Goal: Task Accomplishment & Management: Manage account settings

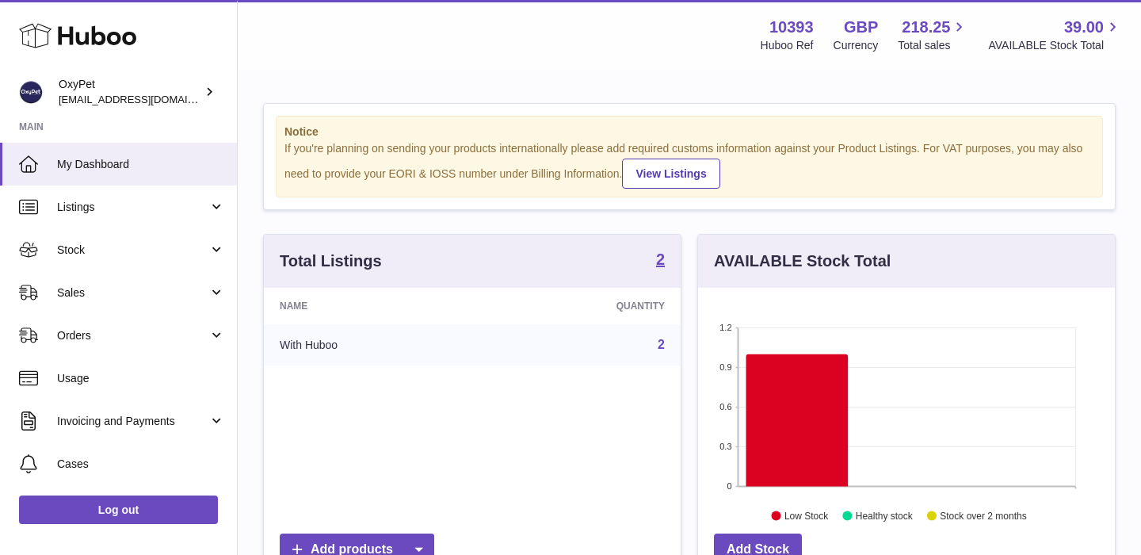
scroll to position [247, 417]
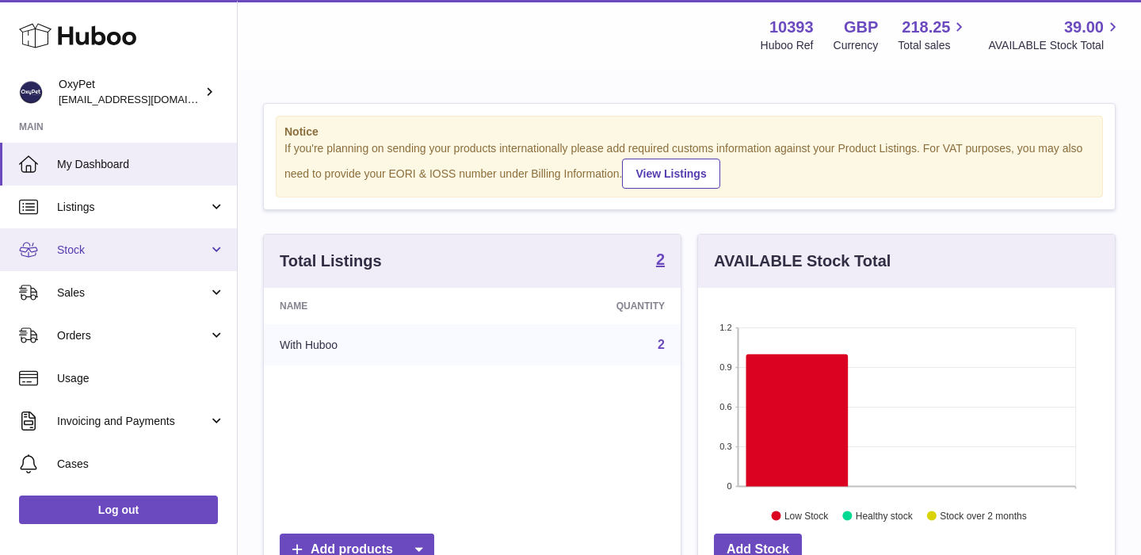
click at [136, 250] on span "Stock" at bounding box center [132, 250] width 151 height 15
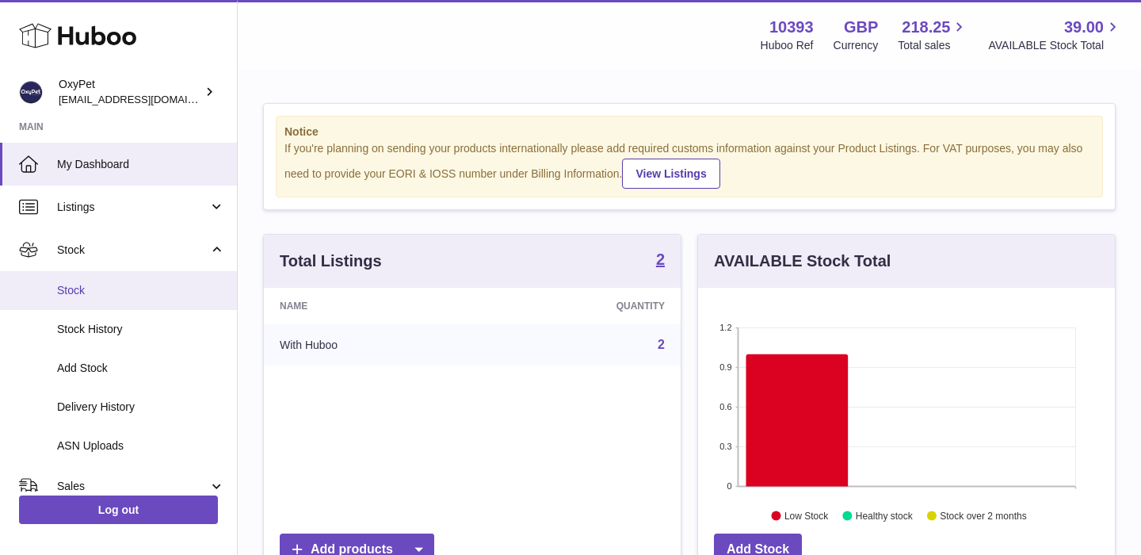
click at [102, 292] on span "Stock" at bounding box center [141, 290] width 168 height 15
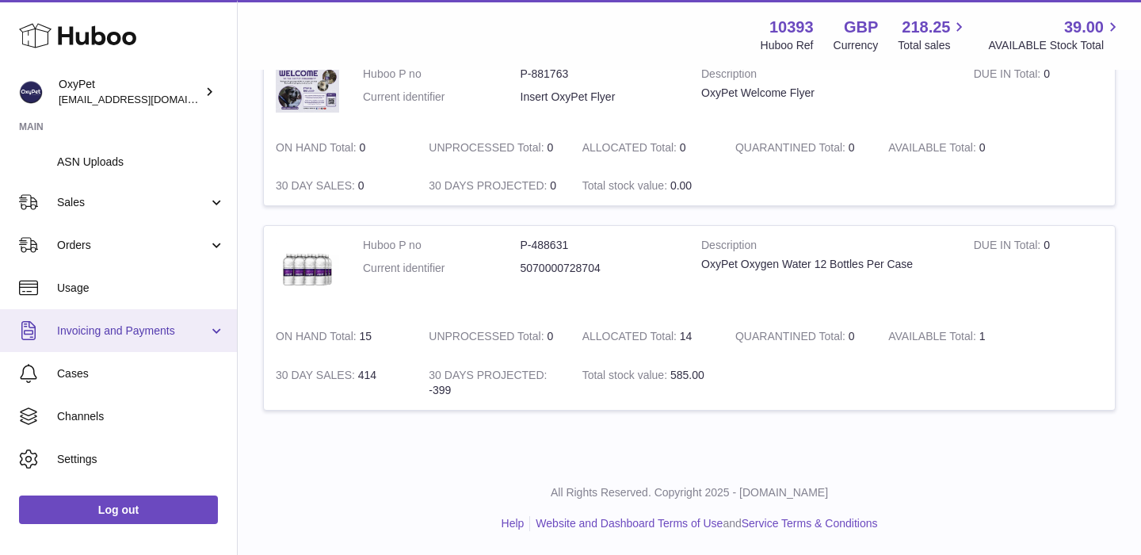
scroll to position [315, 0]
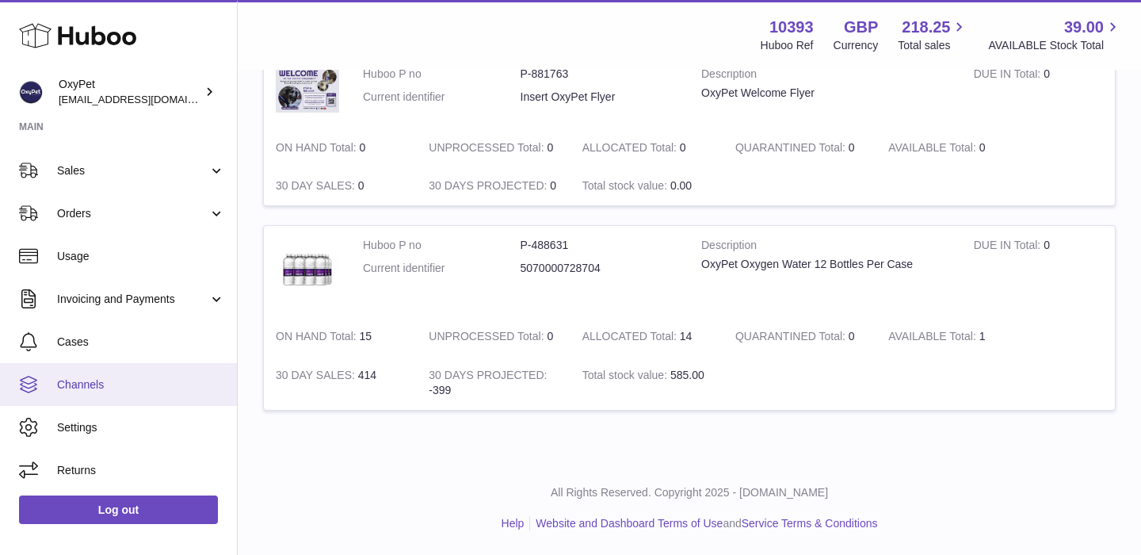
click at [147, 391] on span "Channels" at bounding box center [141, 384] width 168 height 15
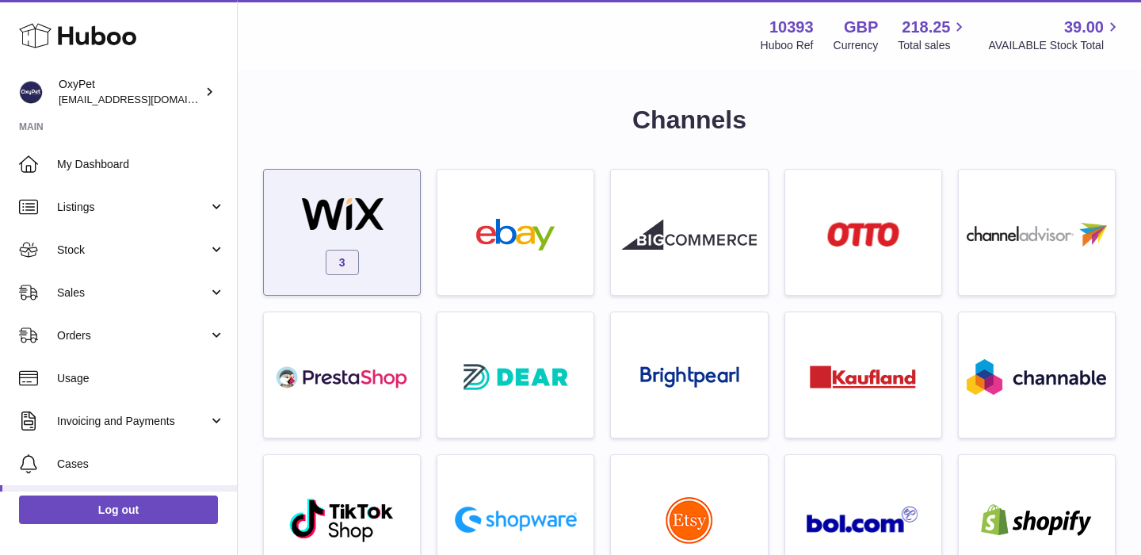
click at [378, 229] on img at bounding box center [342, 214] width 135 height 32
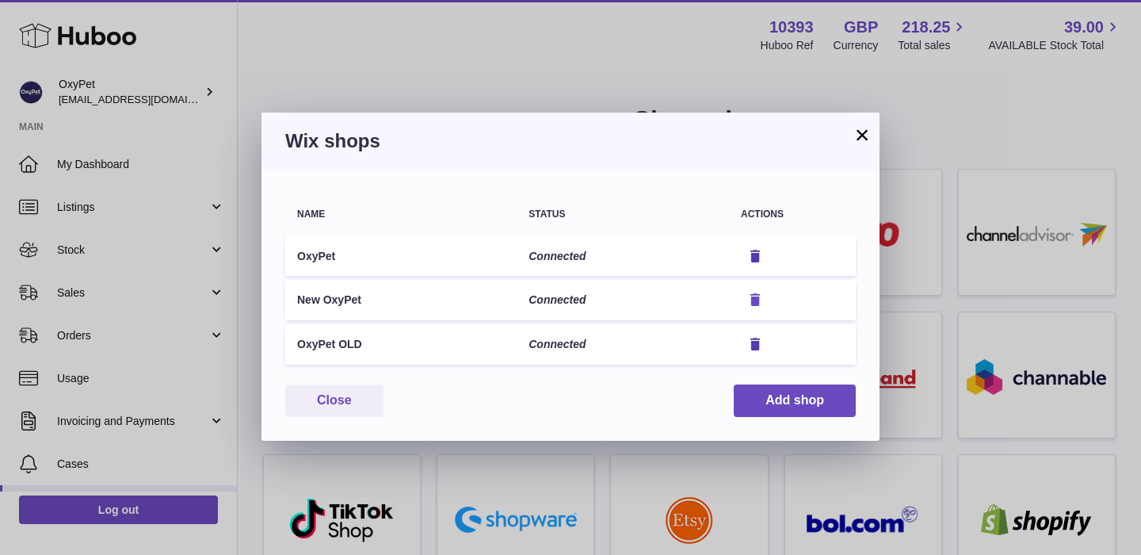
click at [756, 299] on icon "button" at bounding box center [755, 300] width 17 height 17
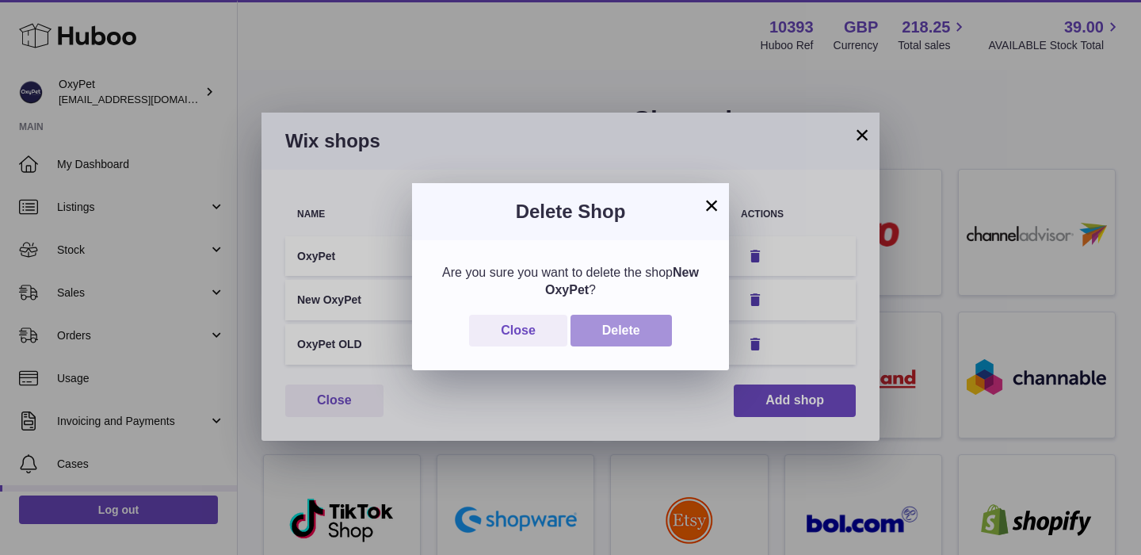
click at [631, 329] on button "Delete" at bounding box center [621, 331] width 101 height 32
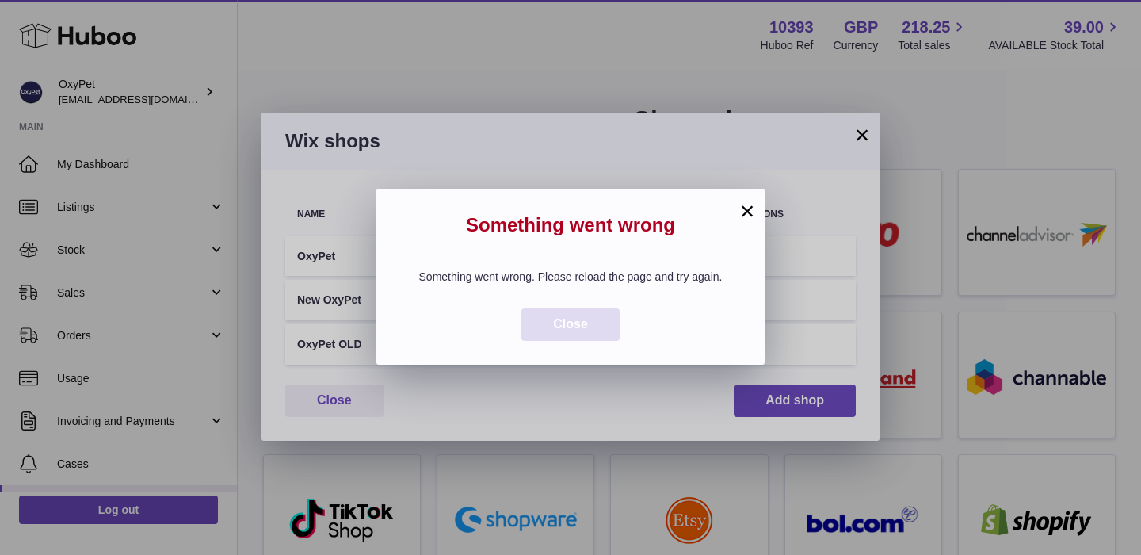
click at [575, 319] on span "Close" at bounding box center [570, 323] width 35 height 13
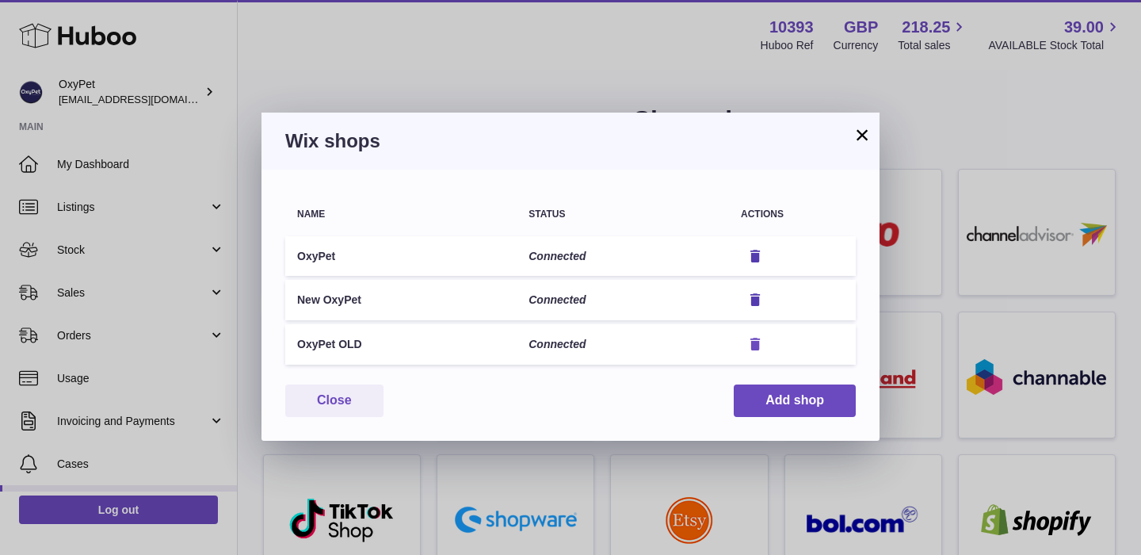
click at [755, 343] on icon "button" at bounding box center [755, 344] width 17 height 17
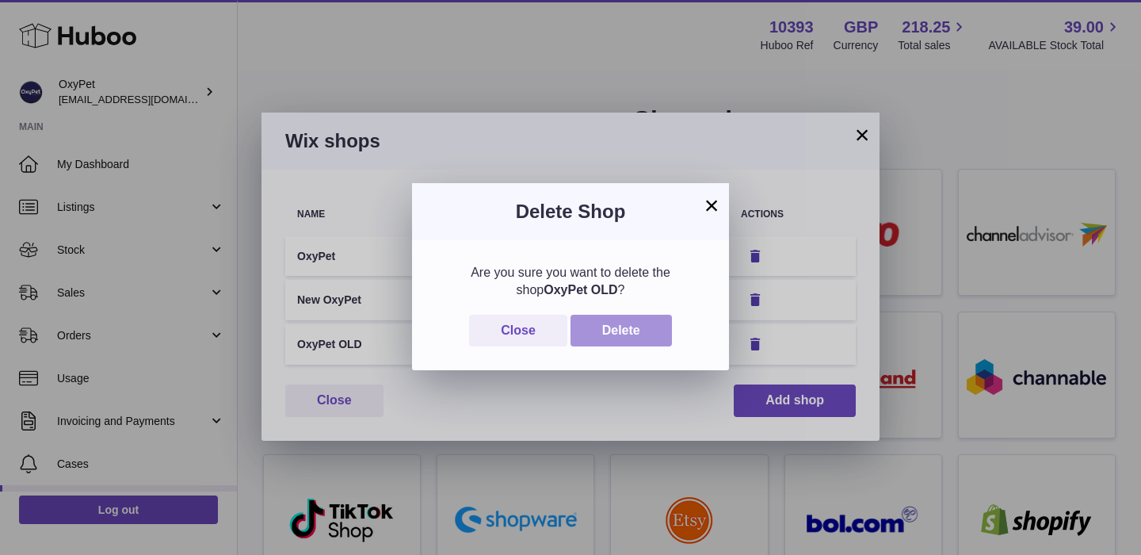
click at [617, 335] on button "Delete" at bounding box center [621, 331] width 101 height 32
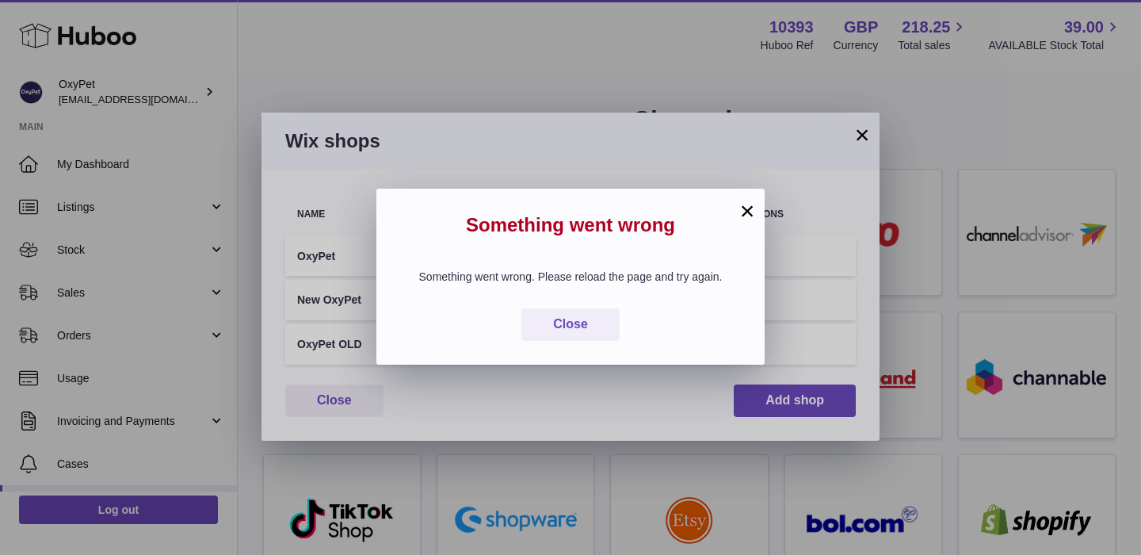
click at [749, 213] on button "×" at bounding box center [747, 210] width 19 height 19
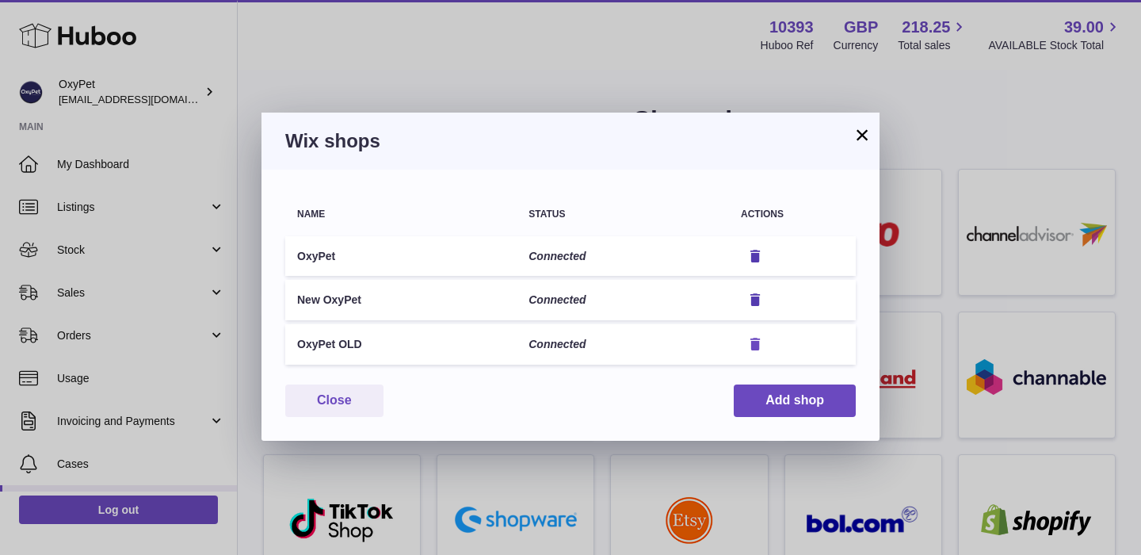
click at [753, 342] on icon "button" at bounding box center [755, 344] width 17 height 17
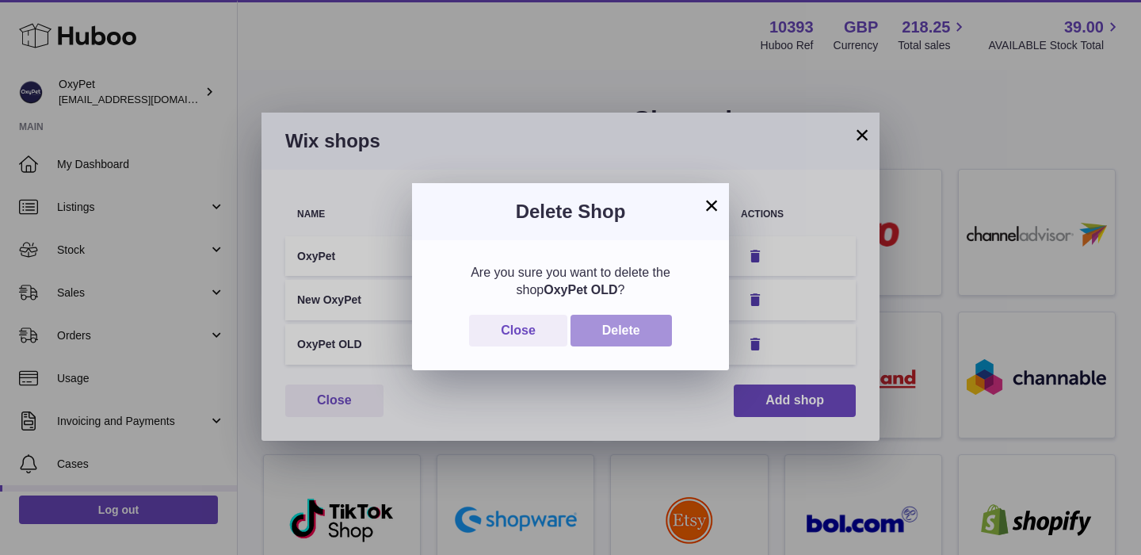
click at [646, 331] on button "Delete" at bounding box center [621, 331] width 101 height 32
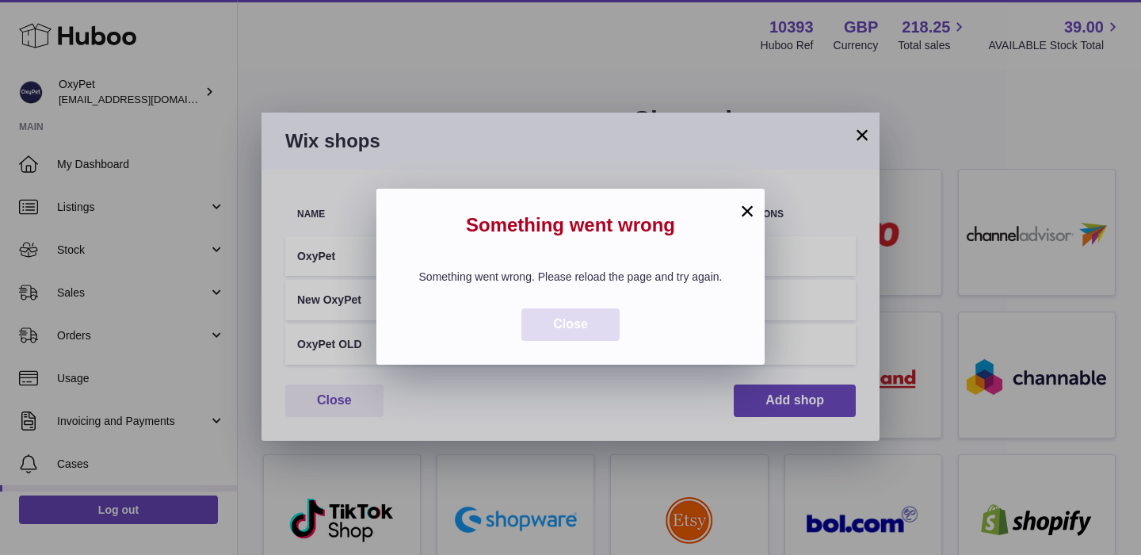
click at [598, 323] on button "Close" at bounding box center [571, 324] width 98 height 32
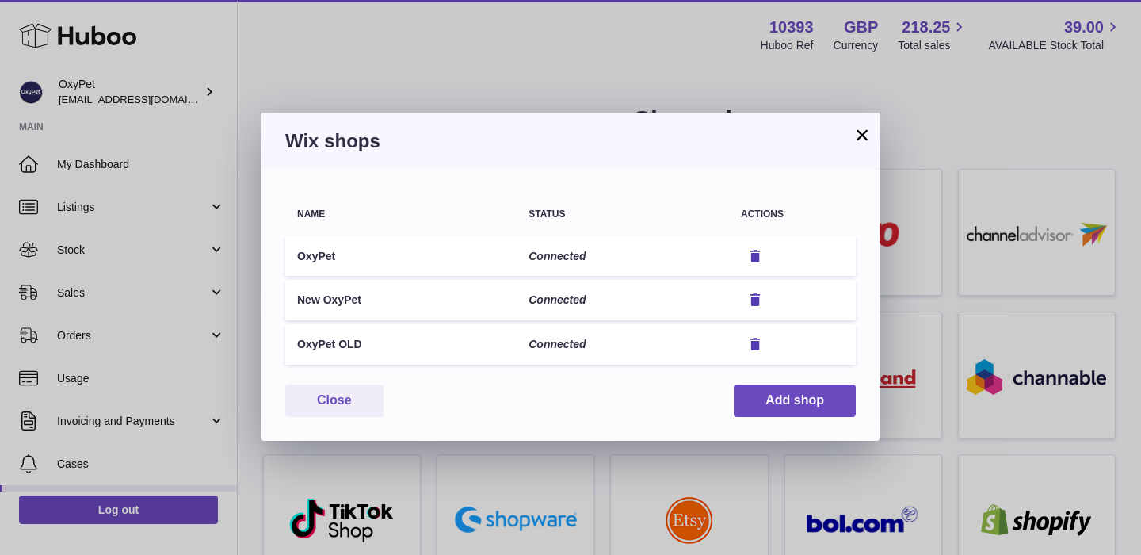
click at [862, 138] on button "×" at bounding box center [862, 134] width 19 height 19
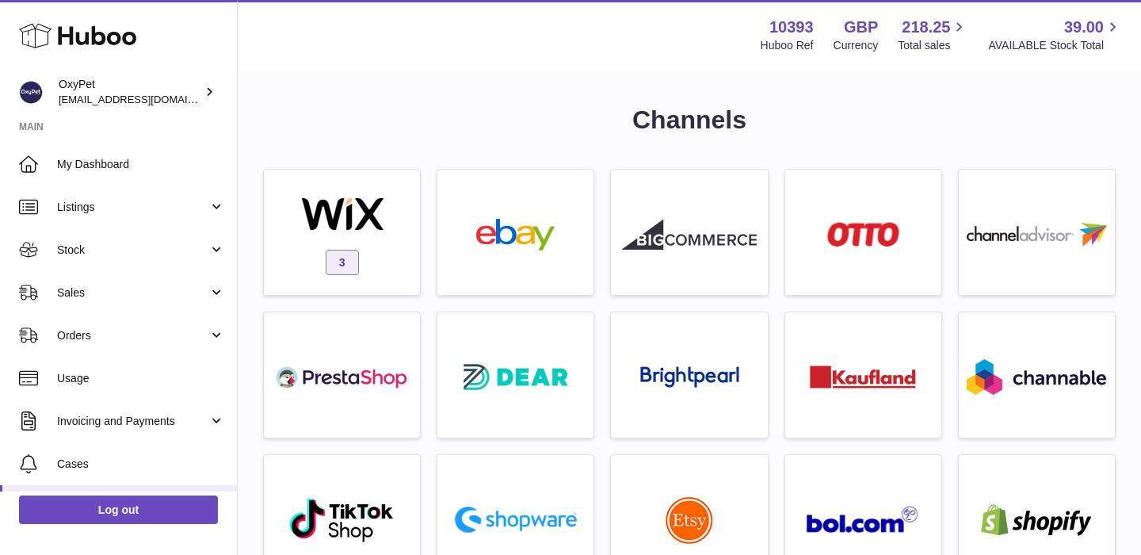
click at [499, 43] on div "Menu Huboo 10393 Huboo Ref GBP Currency 218.25 Total sales 39.00 AVAILABLE Stoc…" at bounding box center [690, 35] width 866 height 36
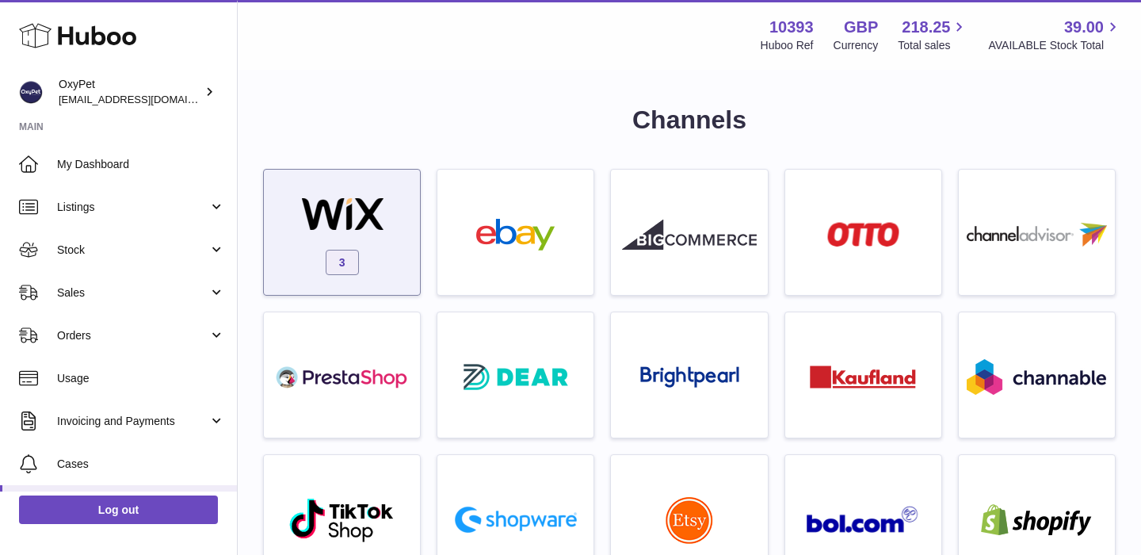
click at [388, 239] on div "3" at bounding box center [342, 235] width 140 height 101
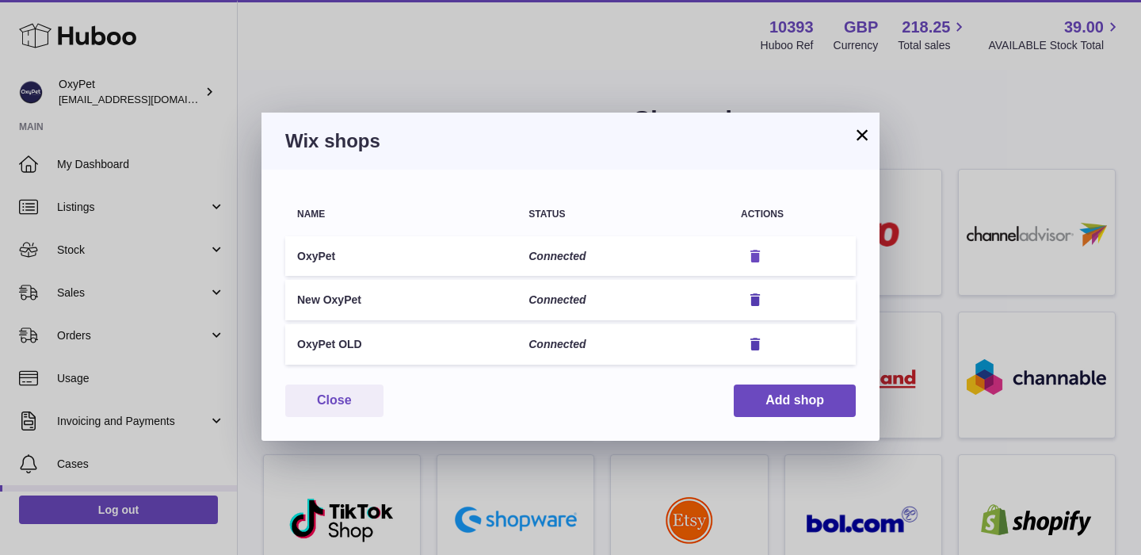
click at [757, 258] on icon "button" at bounding box center [755, 256] width 17 height 17
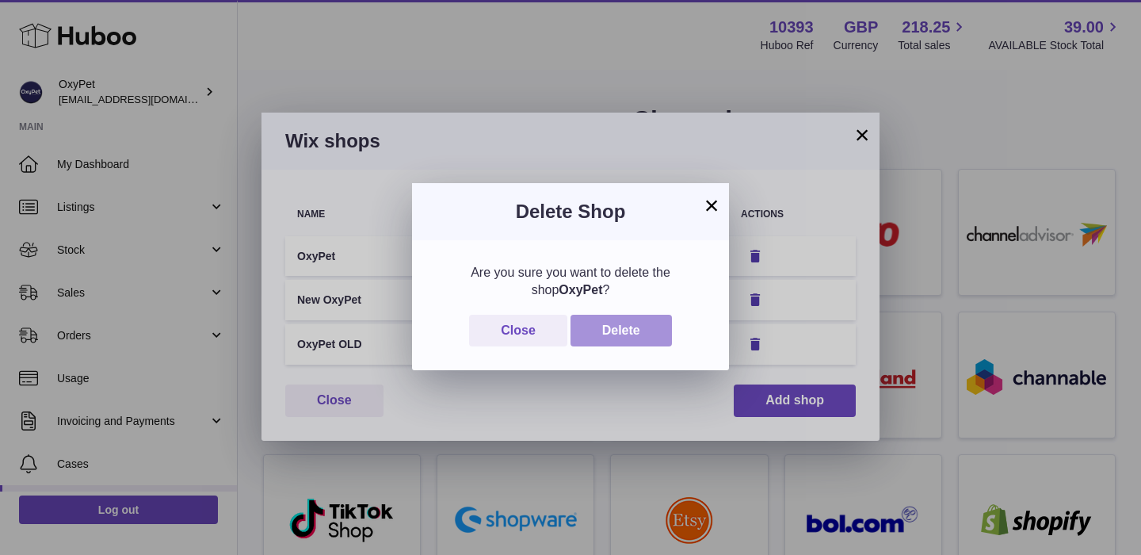
click at [643, 326] on button "Delete" at bounding box center [621, 331] width 101 height 32
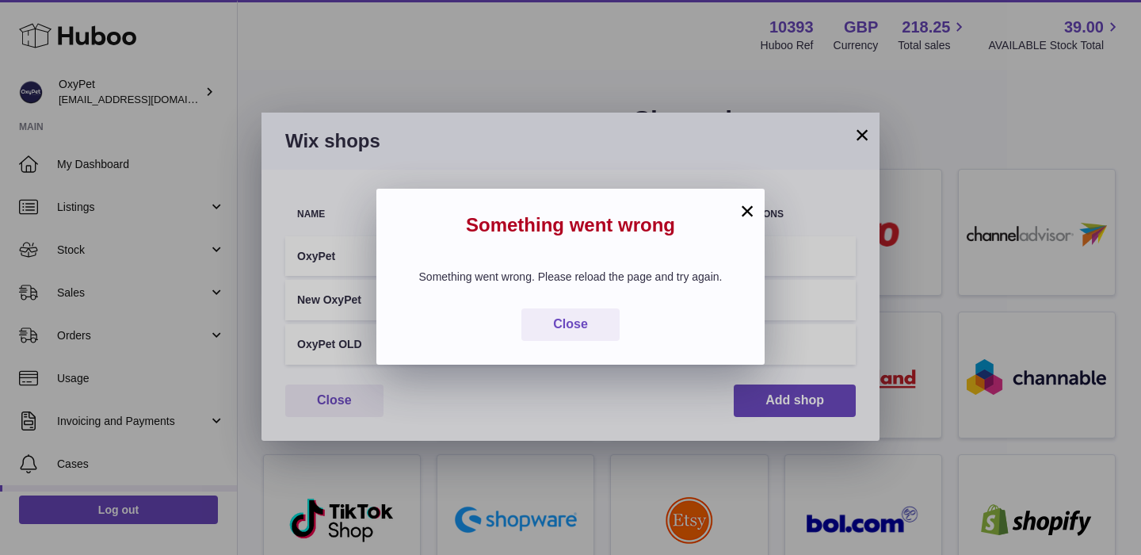
click at [745, 213] on button "×" at bounding box center [747, 210] width 19 height 19
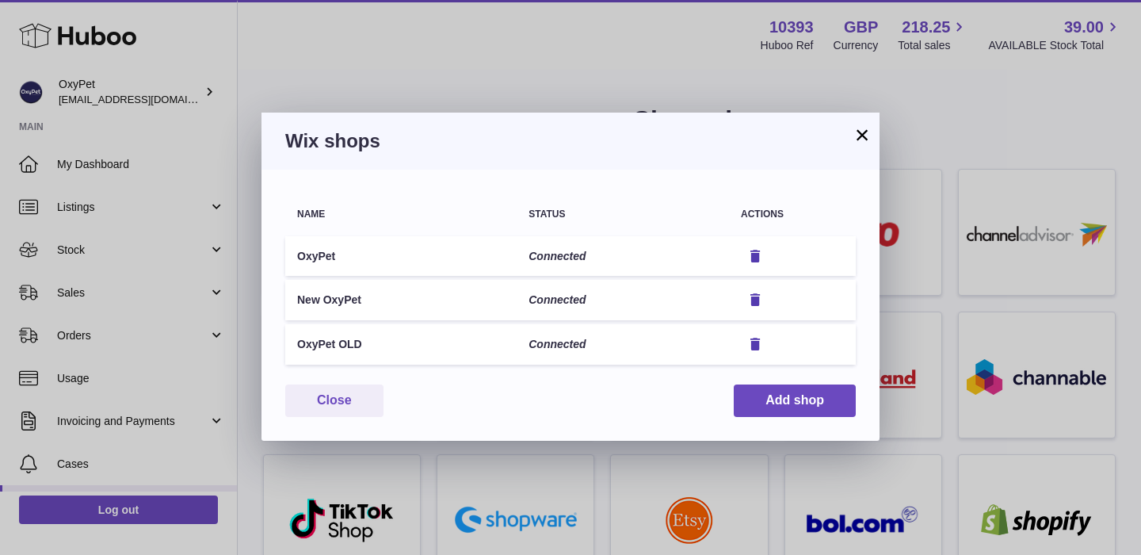
click at [861, 140] on button "×" at bounding box center [862, 134] width 19 height 19
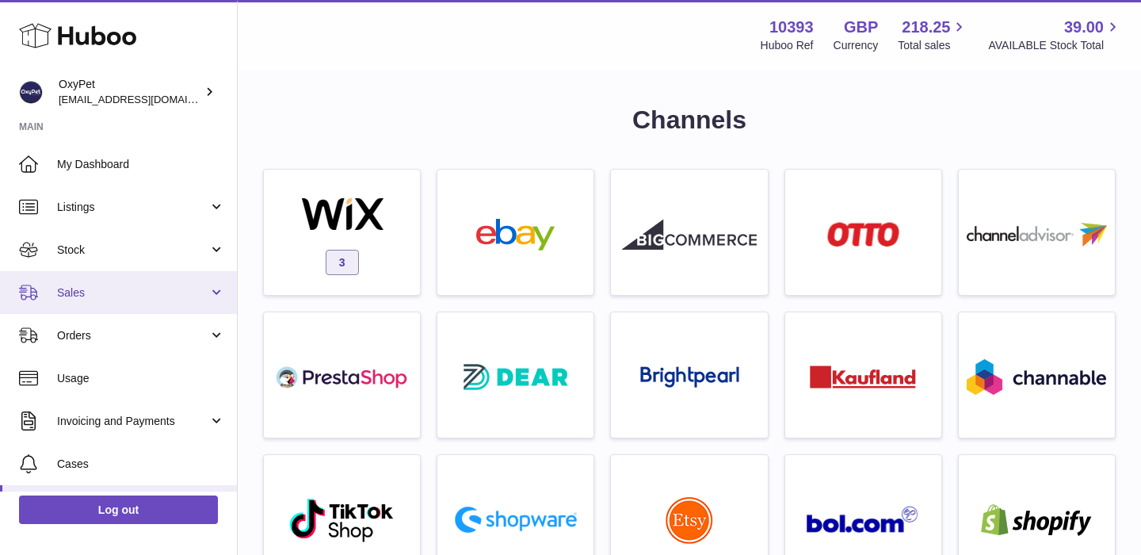
click at [147, 287] on span "Sales" at bounding box center [132, 292] width 151 height 15
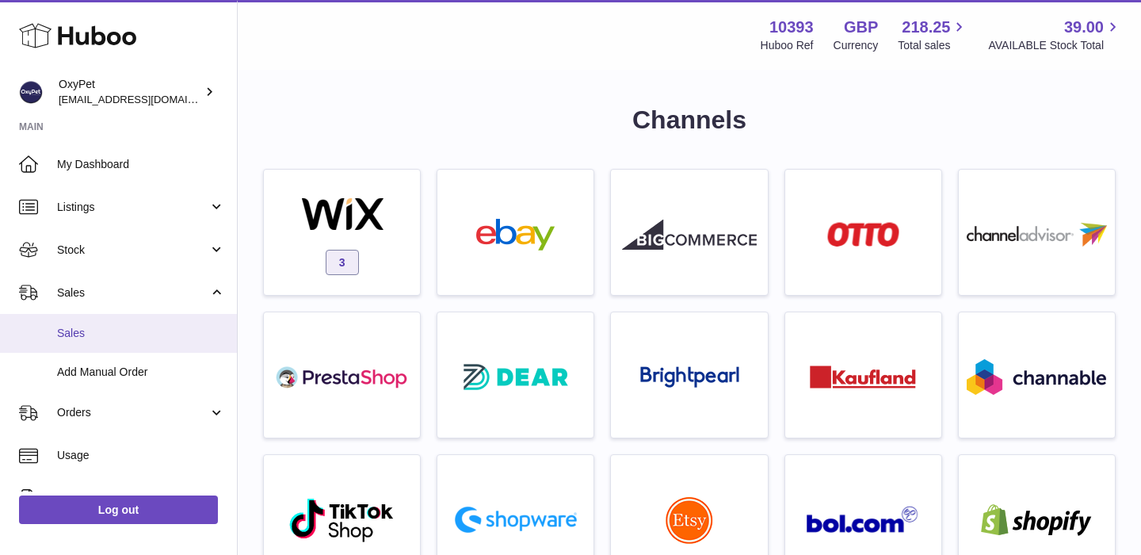
click at [124, 334] on span "Sales" at bounding box center [141, 333] width 168 height 15
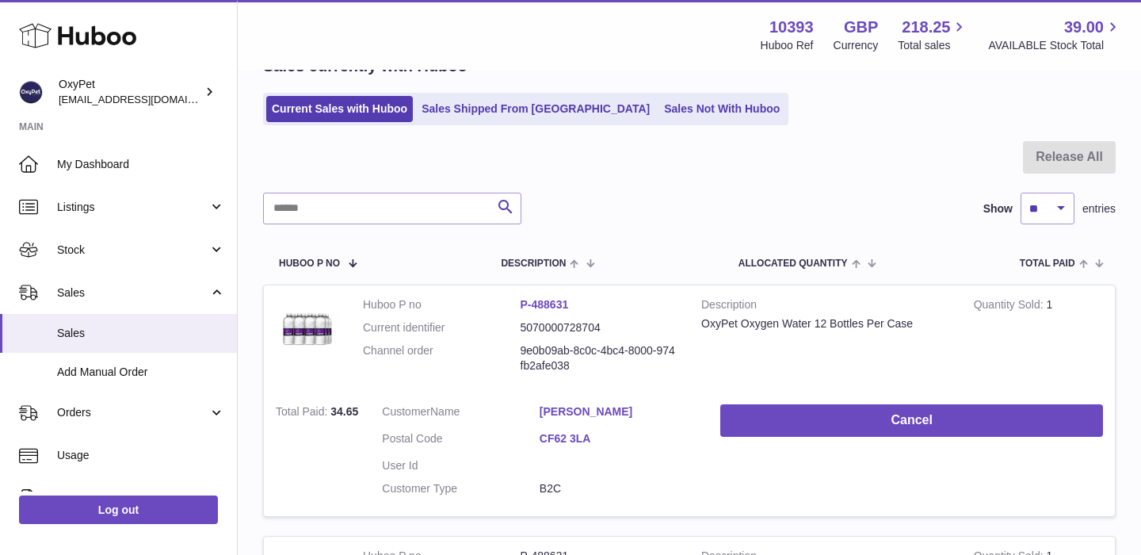
scroll to position [91, 0]
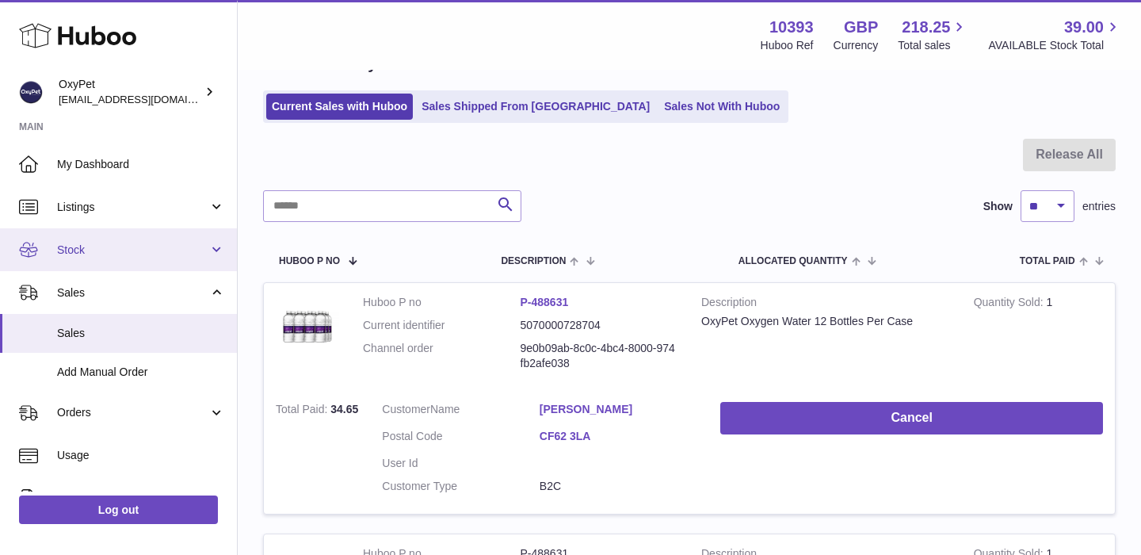
click at [164, 249] on span "Stock" at bounding box center [132, 250] width 151 height 15
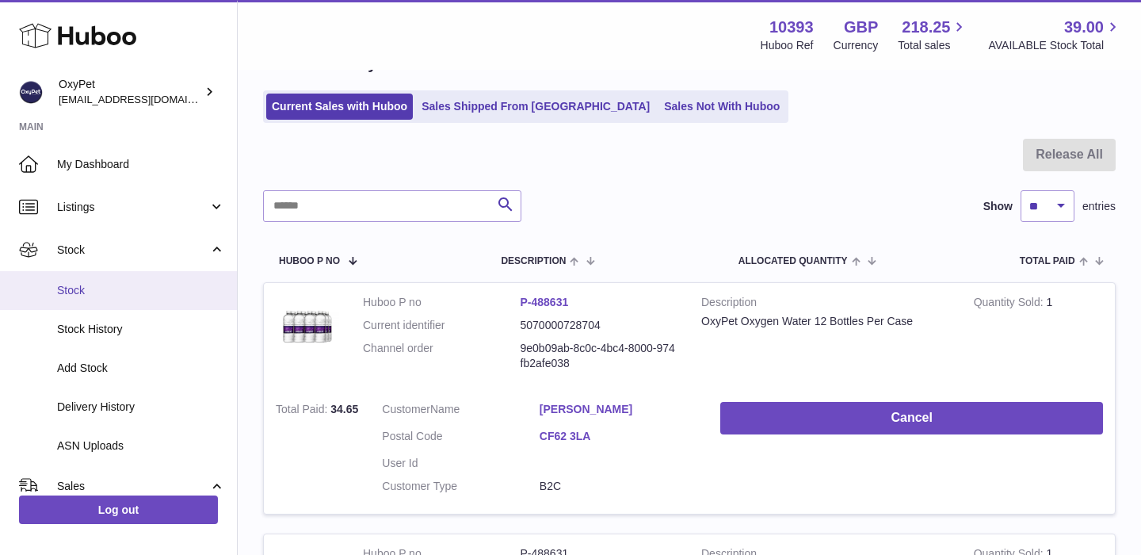
click at [136, 288] on span "Stock" at bounding box center [141, 290] width 168 height 15
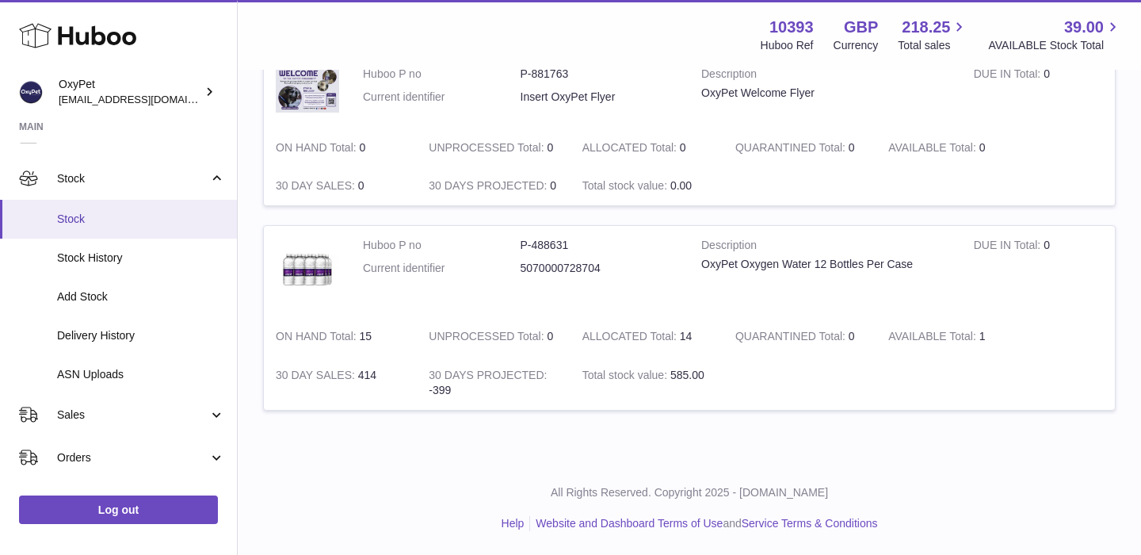
scroll to position [99, 0]
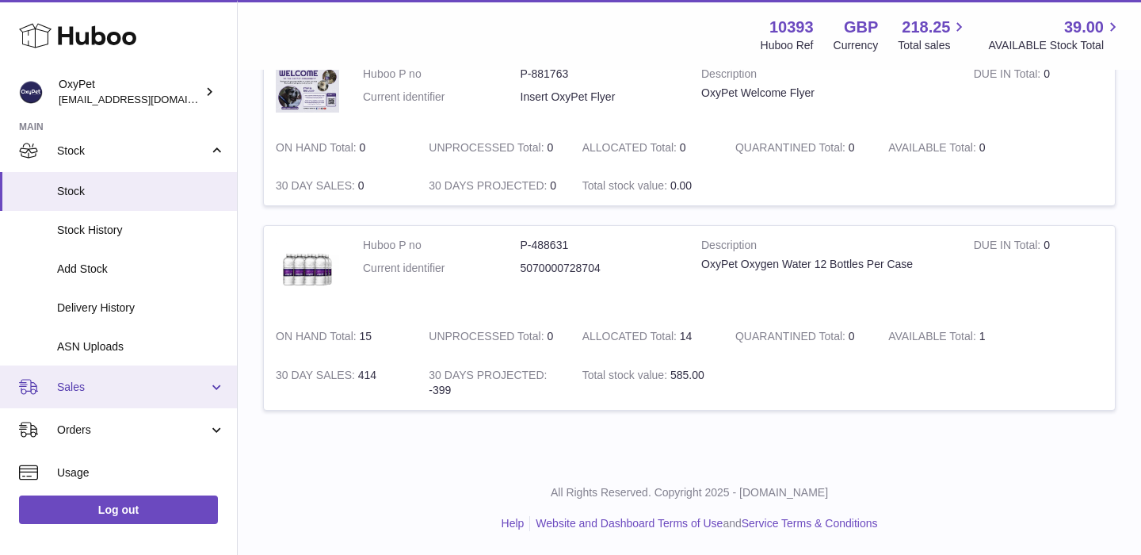
click at [154, 395] on link "Sales" at bounding box center [118, 386] width 237 height 43
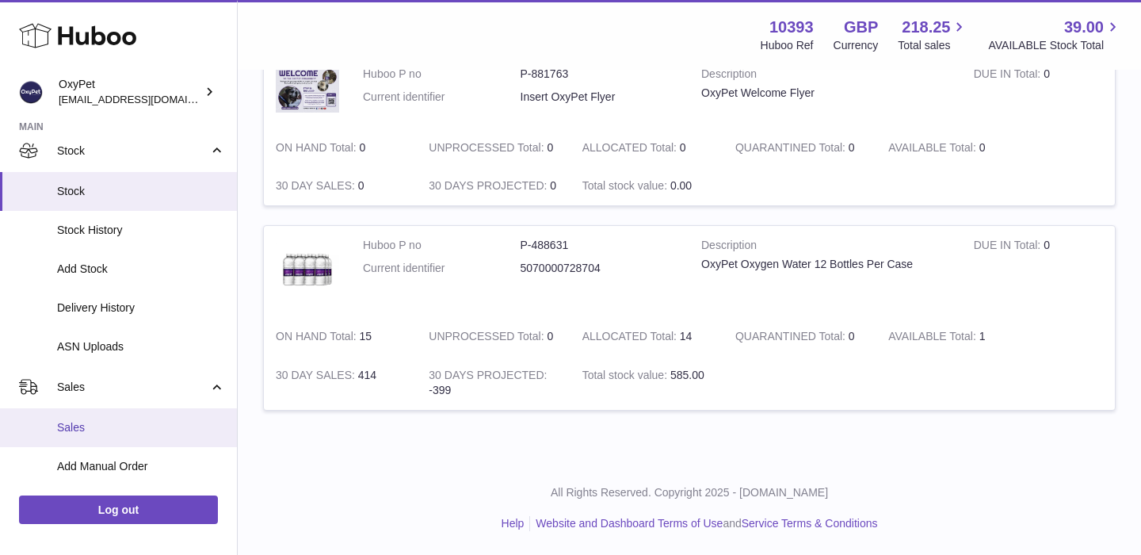
click at [162, 429] on span "Sales" at bounding box center [141, 427] width 168 height 15
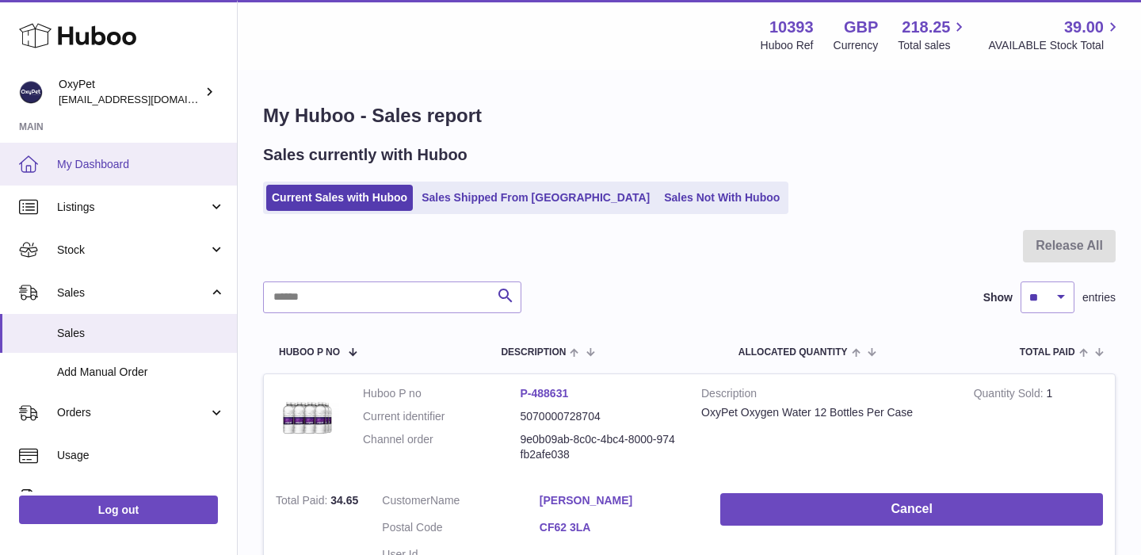
click at [132, 166] on span "My Dashboard" at bounding box center [141, 164] width 168 height 15
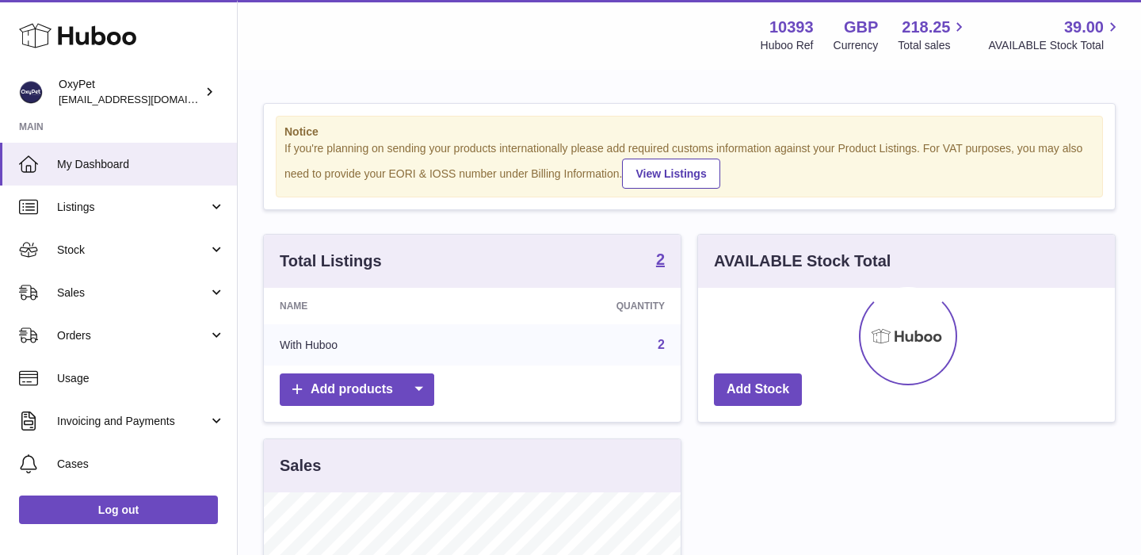
scroll to position [247, 417]
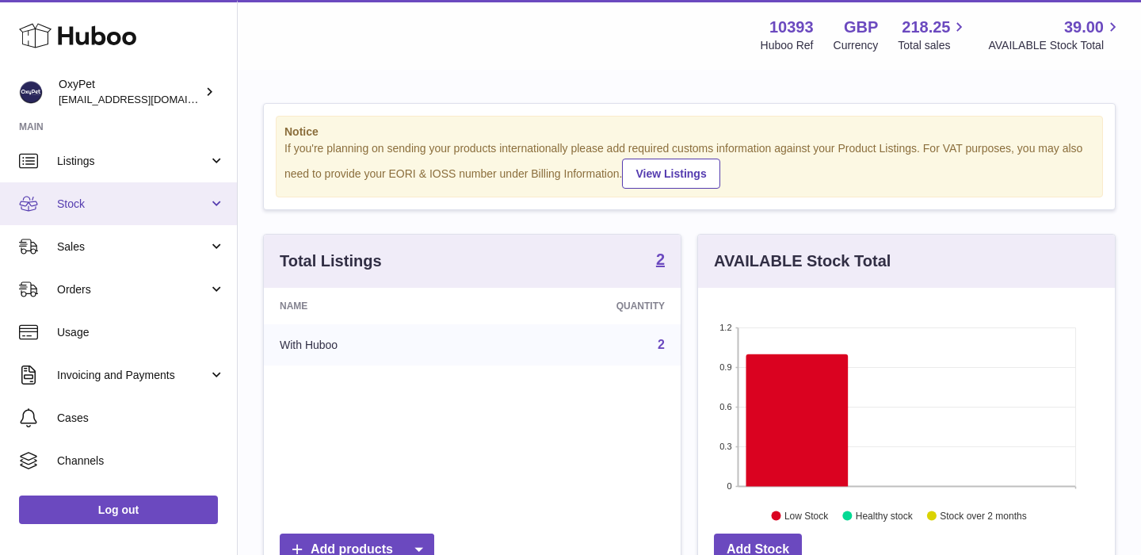
scroll to position [122, 0]
